Goal: Browse casually: Explore the website without a specific task or goal

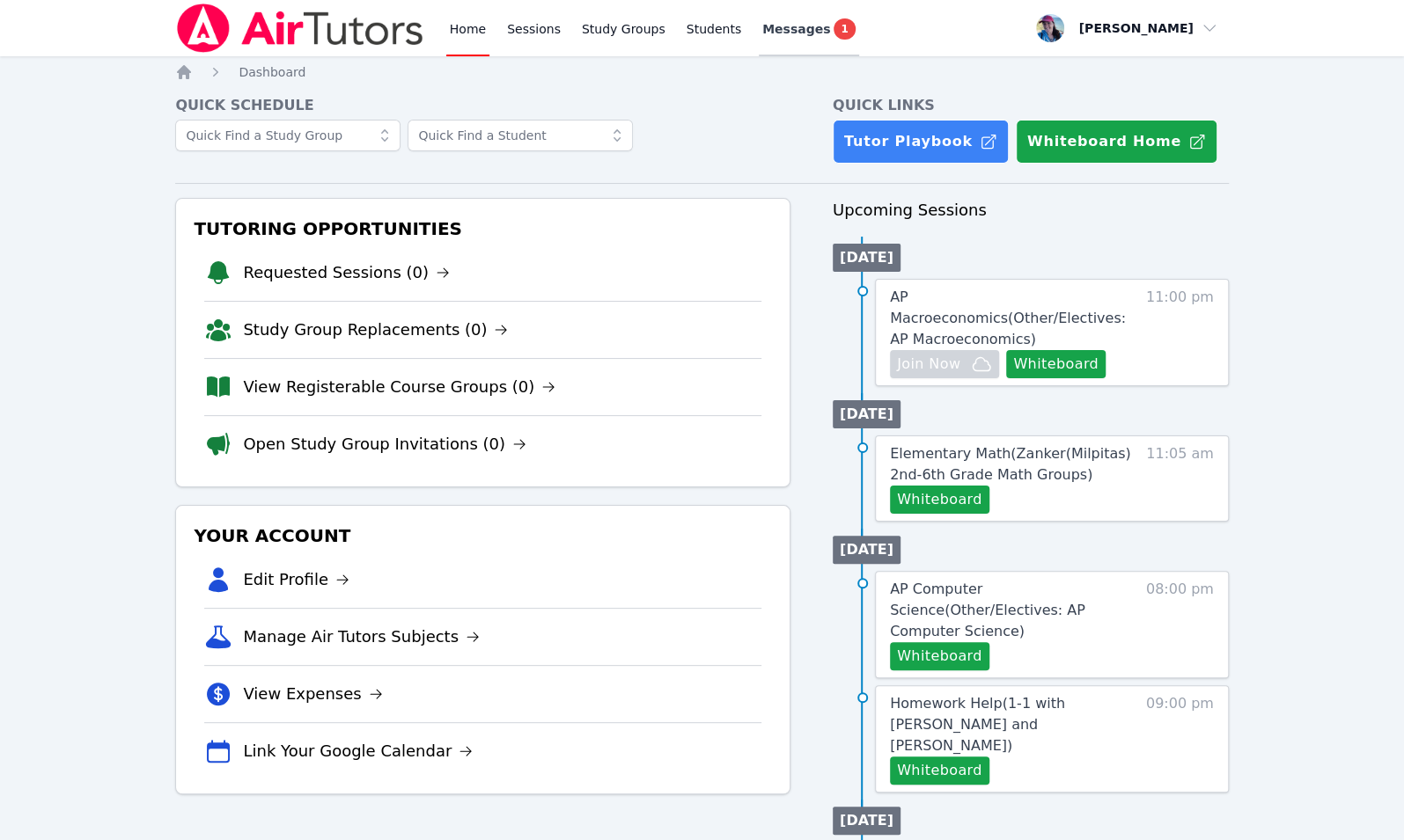
click at [782, 24] on span "Messages" at bounding box center [796, 30] width 68 height 18
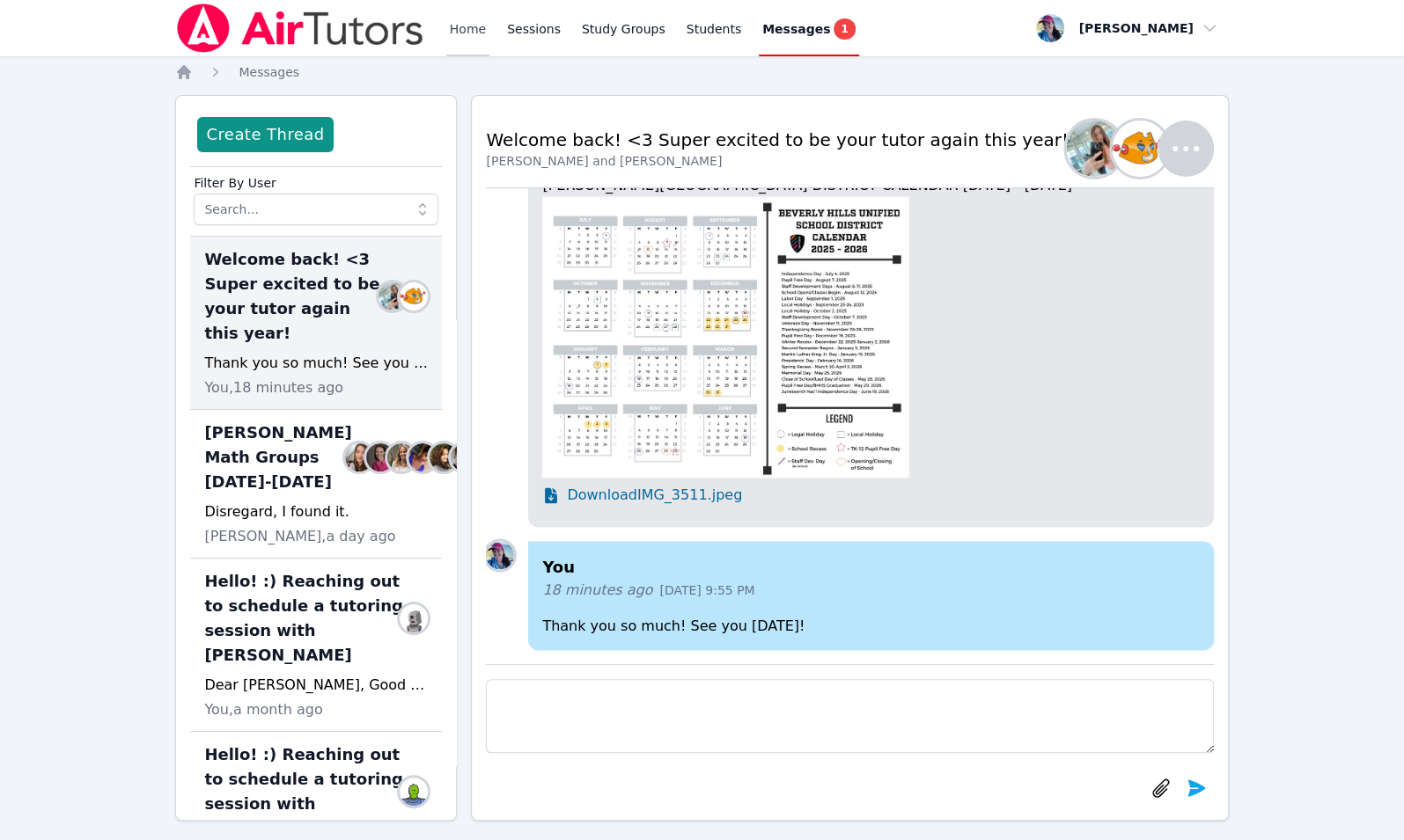
click at [454, 44] on link "Home" at bounding box center [467, 28] width 43 height 56
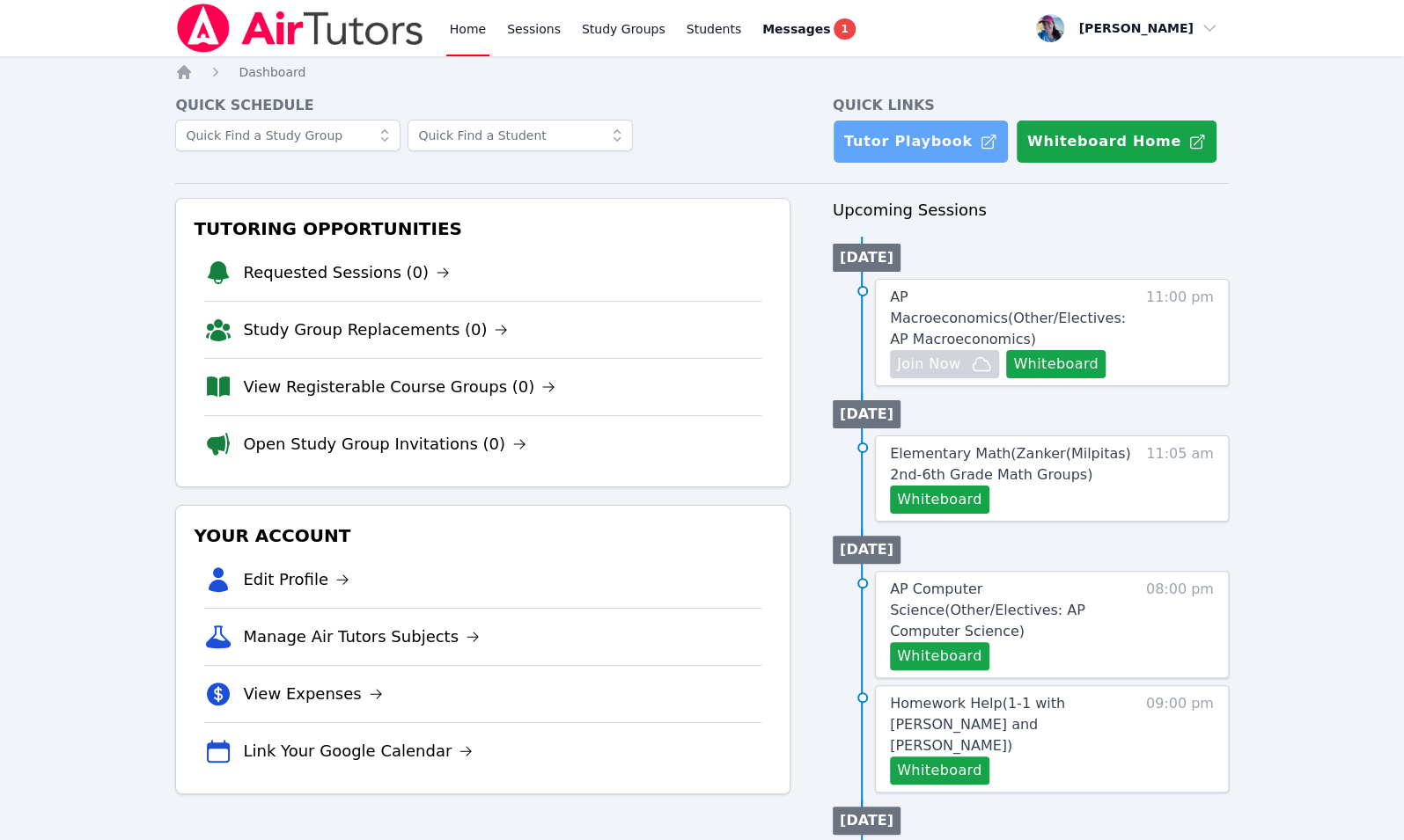
click at [925, 139] on link "Tutor Playbook" at bounding box center [920, 142] width 176 height 44
